Goal: Information Seeking & Learning: Learn about a topic

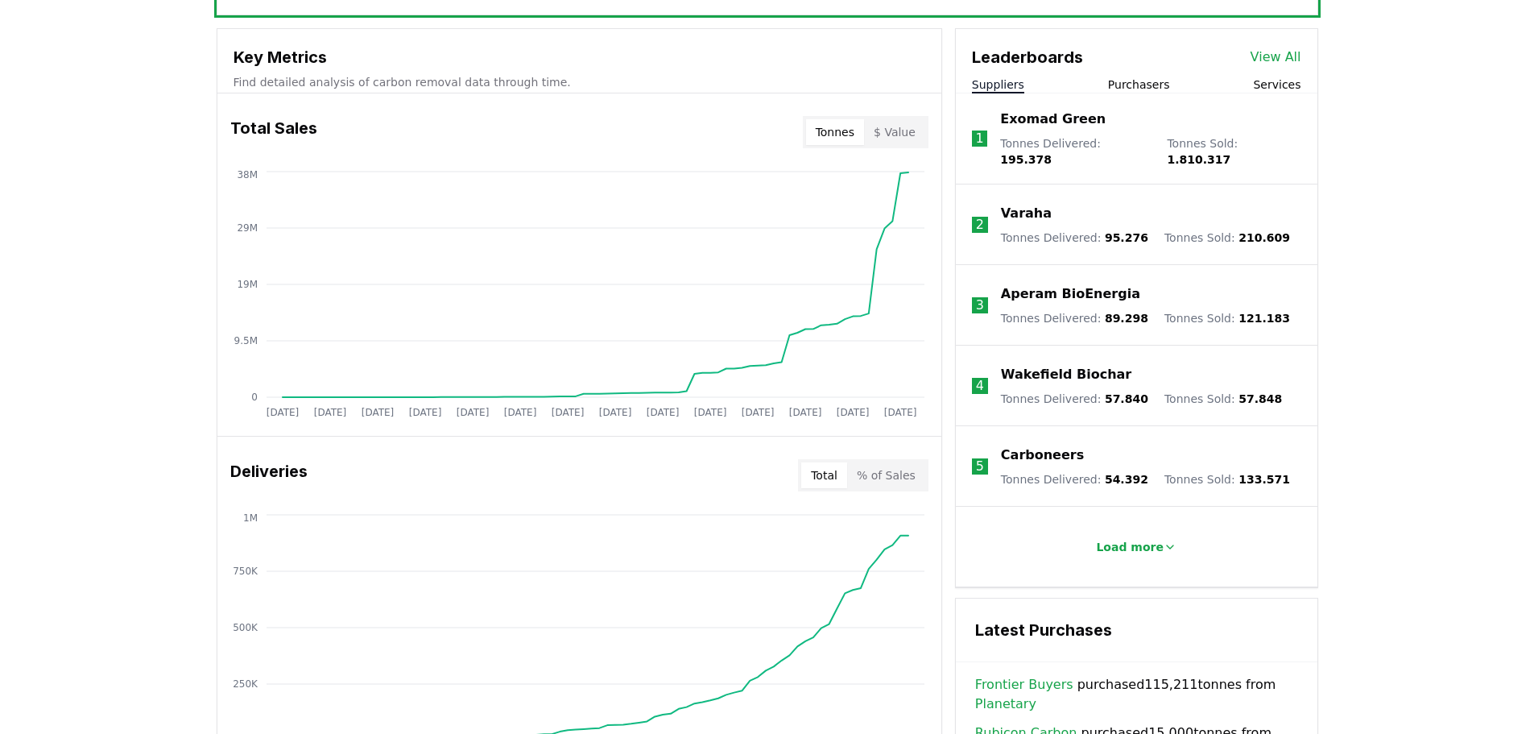
scroll to position [564, 0]
click at [1050, 120] on p "Exomad Green" at bounding box center [1053, 118] width 106 height 19
